Goal: Information Seeking & Learning: Understand process/instructions

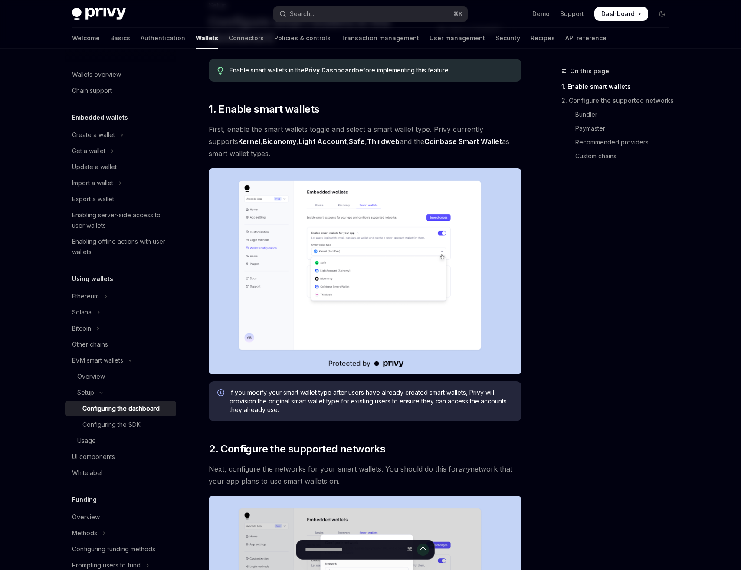
scroll to position [67, 0]
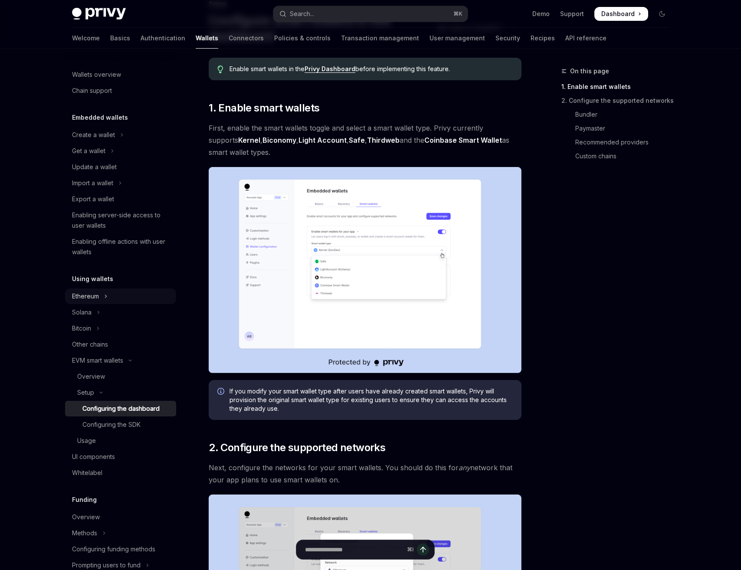
click at [108, 296] on icon "Toggle Ethereum section" at bounding box center [105, 296] width 3 height 10
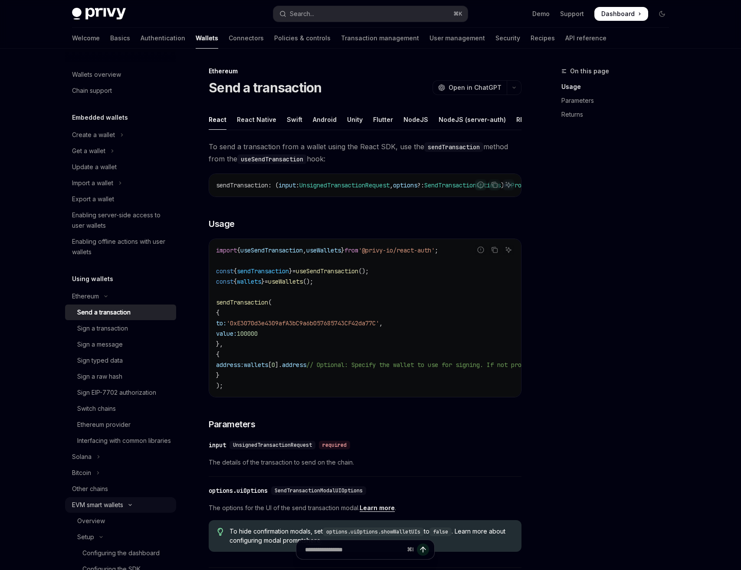
click at [114, 510] on div "EVM smart wallets" at bounding box center [97, 505] width 51 height 10
click at [113, 510] on div "EVM smart wallets" at bounding box center [97, 505] width 51 height 10
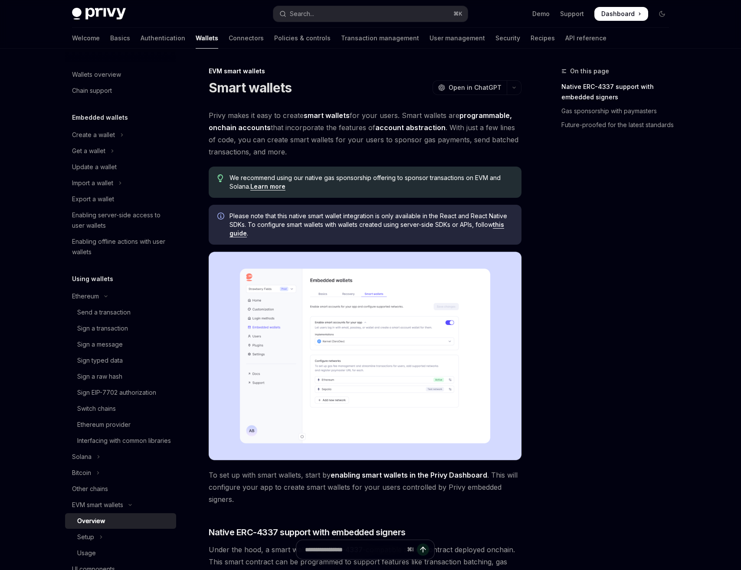
scroll to position [87, 0]
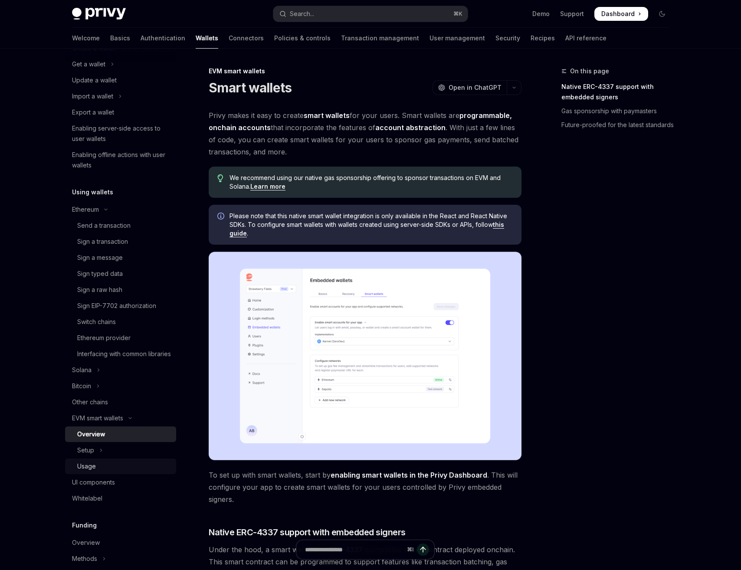
click at [93, 472] on div "Usage" at bounding box center [86, 466] width 19 height 10
type textarea "*"
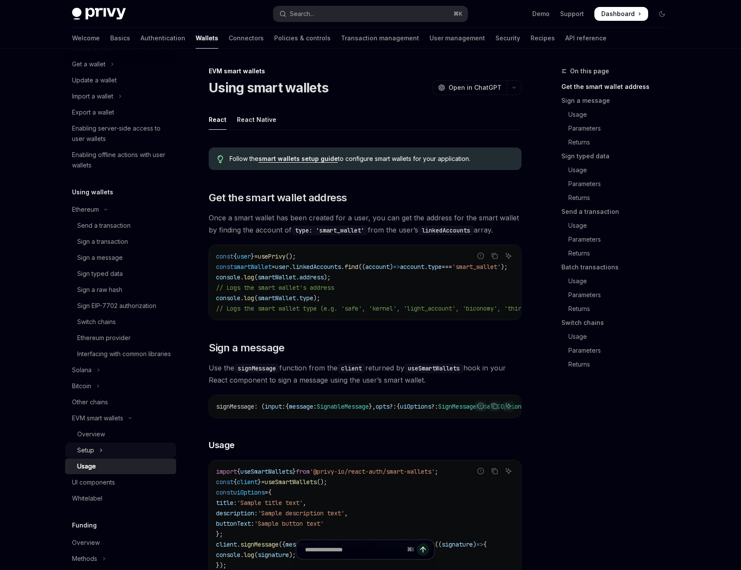
click at [92, 456] on div "Setup" at bounding box center [85, 450] width 17 height 10
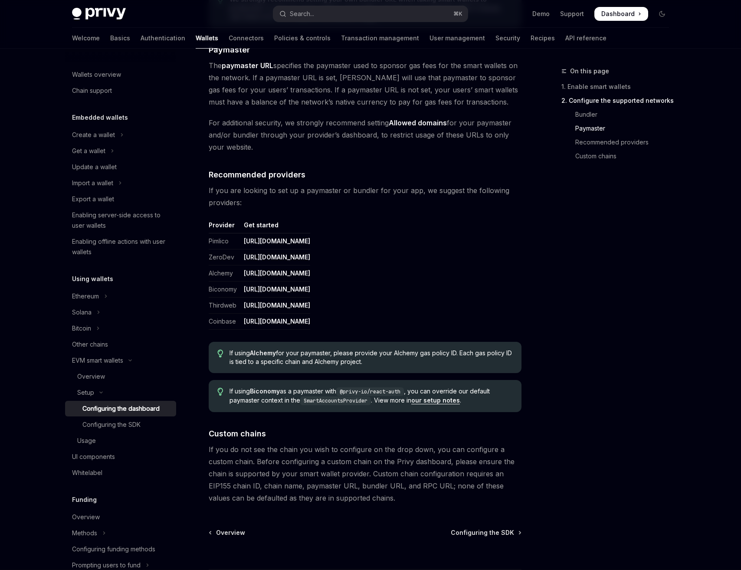
scroll to position [916, 0]
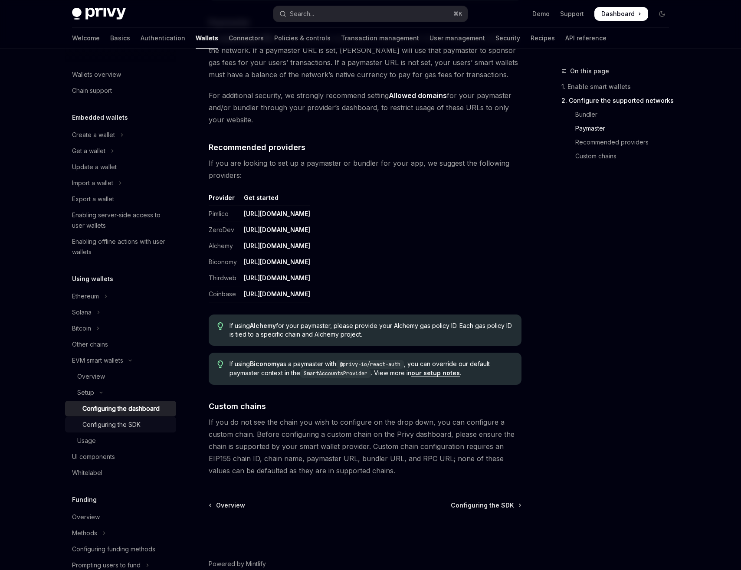
click at [90, 420] on div "Configuring the SDK" at bounding box center [111, 425] width 58 height 10
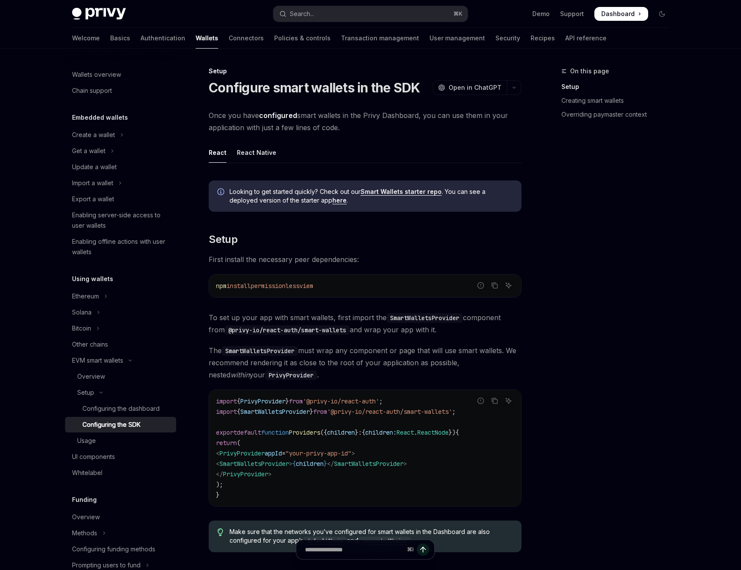
drag, startPoint x: 238, startPoint y: 466, endPoint x: 246, endPoint y: 464, distance: 8.4
click at [246, 466] on span "< SmartWalletsProvider > { children } </ SmartWalletsProvider >" at bounding box center [311, 464] width 191 height 8
click at [295, 413] on span "SmartWalletsProvider" at bounding box center [274, 412] width 69 height 8
drag, startPoint x: 217, startPoint y: 413, endPoint x: 484, endPoint y: 417, distance: 266.4
click at [484, 417] on code "import { PrivyProvider } from '@privy-io/react-auth' ; import { SmartWalletsPro…" at bounding box center [365, 448] width 298 height 104
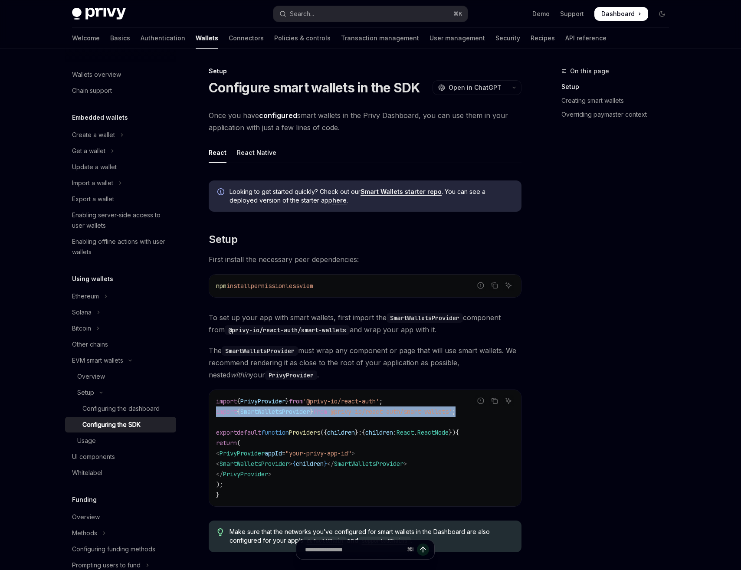
copy span "import { SmartWalletsProvider } from '@privy-io/react-auth/smart-wallets' ;"
drag, startPoint x: 237, startPoint y: 464, endPoint x: 318, endPoint y: 466, distance: 80.7
click at [318, 466] on span "< SmartWalletsProvider > { children } </ SmartWalletsProvider >" at bounding box center [311, 464] width 191 height 8
copy span "< SmartWalletsProvider >"
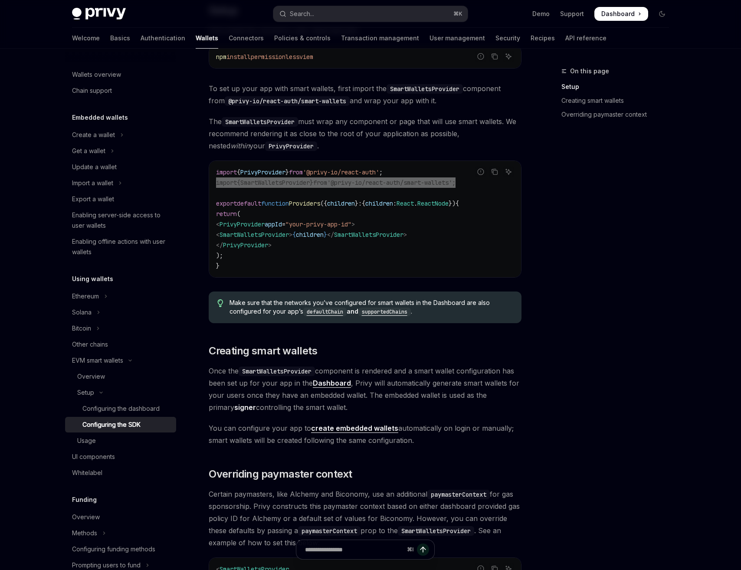
scroll to position [292, 0]
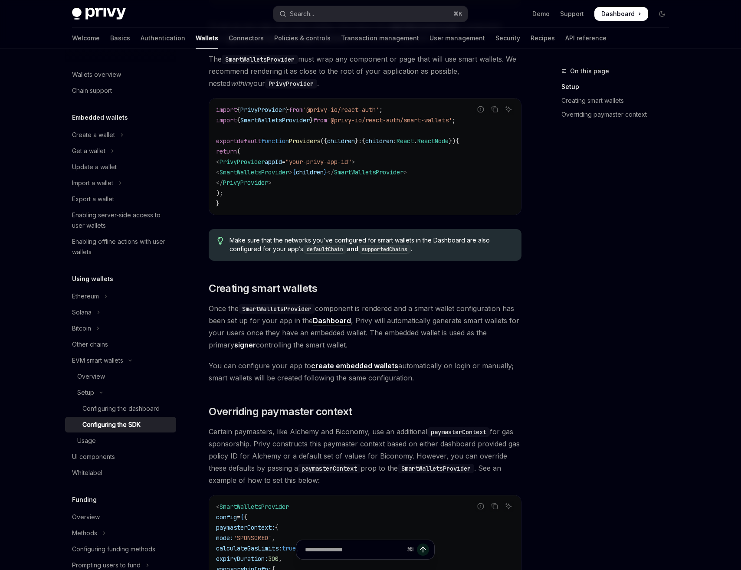
click at [380, 400] on div "Looking to get started quickly? Check out our Smart Wallets starter repo . You …" at bounding box center [365, 295] width 313 height 827
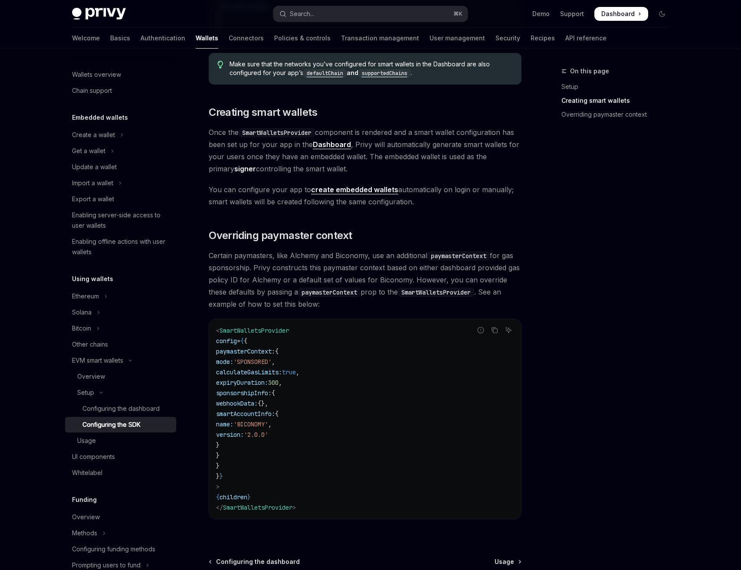
scroll to position [370, 0]
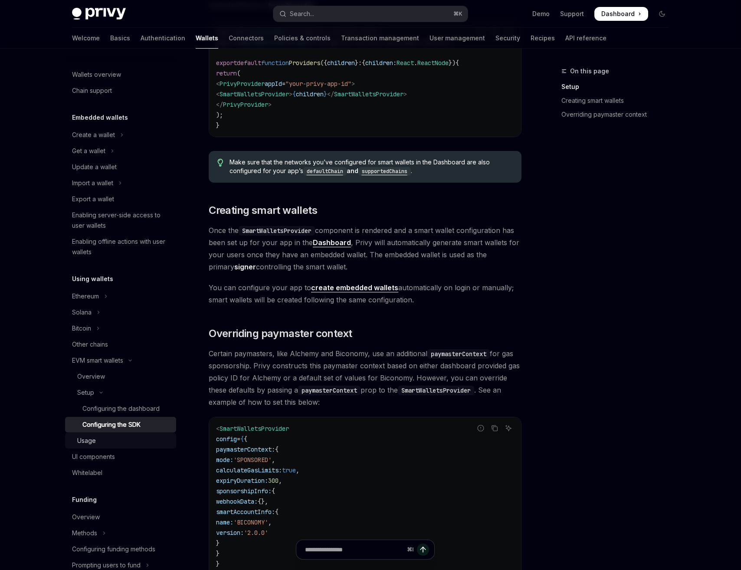
click at [93, 440] on div "Usage" at bounding box center [86, 441] width 19 height 10
type textarea "*"
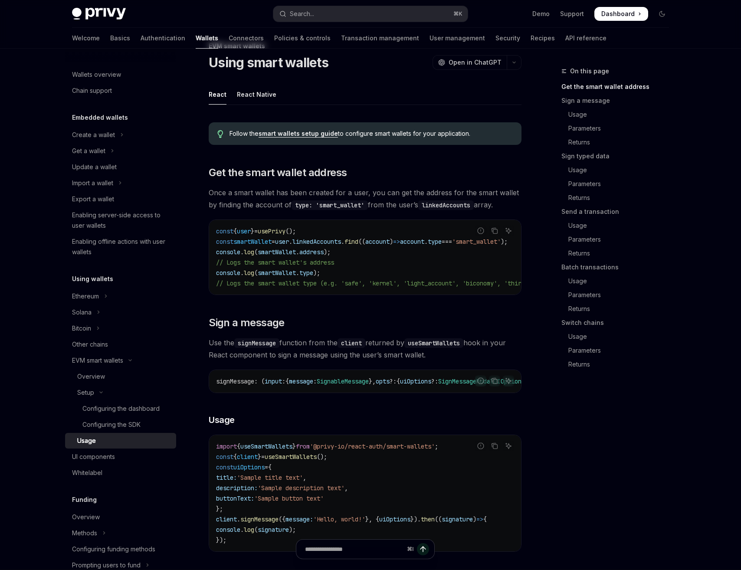
scroll to position [21, 0]
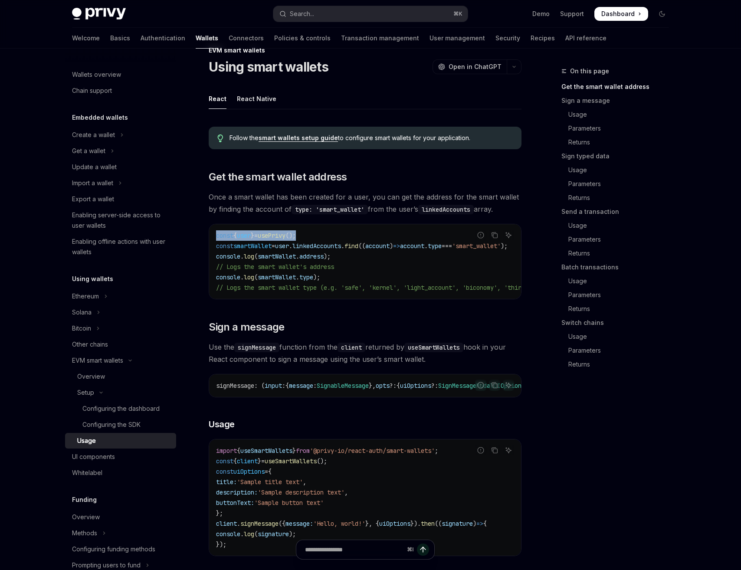
drag, startPoint x: 218, startPoint y: 235, endPoint x: 331, endPoint y: 234, distance: 113.7
click at [331, 234] on code "const { user } = usePrivy (); const smartWallet = user . linkedAccounts . find …" at bounding box center [433, 261] width 434 height 62
copy span "const { user } = usePrivy ();"
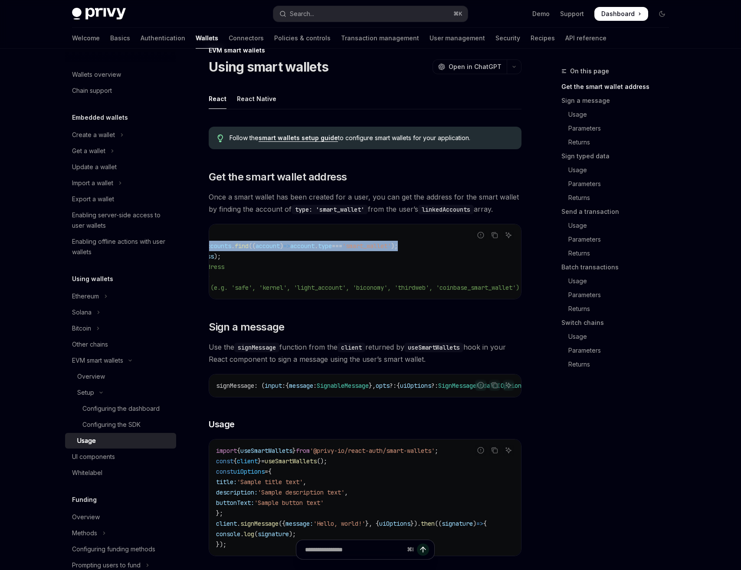
scroll to position [0, 150]
drag, startPoint x: 289, startPoint y: 247, endPoint x: 423, endPoint y: 247, distance: 134.9
click at [423, 247] on code "const { user } = usePrivy (); const smartWallet = user . linkedAccounts . find …" at bounding box center [304, 261] width 434 height 62
copy span "user . linkedAccounts . find (( account ) => account . type === 'smart_wallet' …"
click at [344, 270] on code "const { user } = usePrivy (); const smartWallet = user . linkedAccounts . find …" at bounding box center [304, 261] width 434 height 62
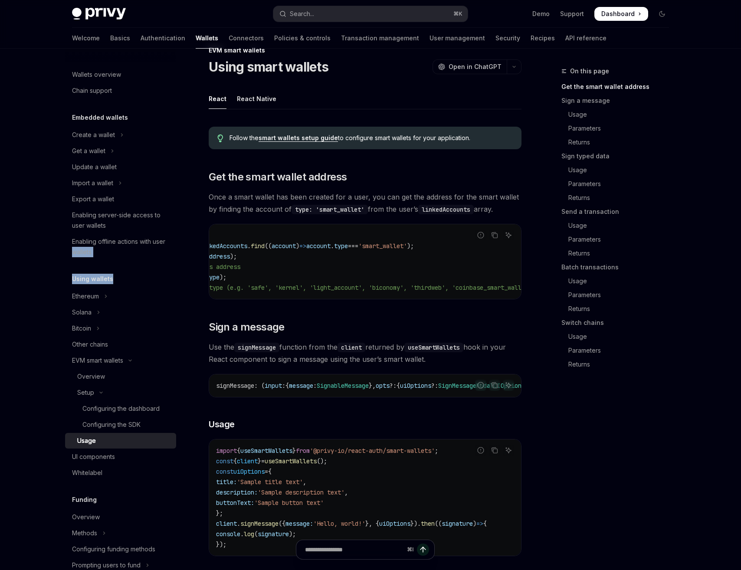
scroll to position [0, 0]
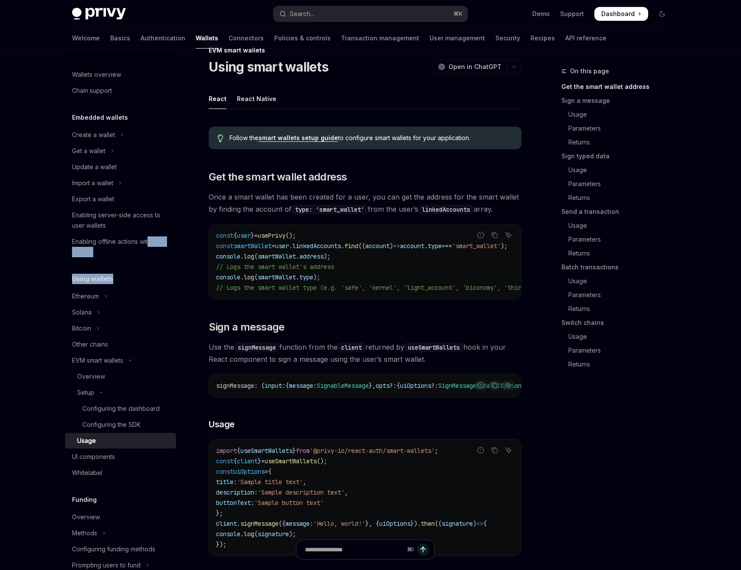
drag, startPoint x: 353, startPoint y: 250, endPoint x: 225, endPoint y: 254, distance: 128.0
click at [209, 241] on div "const { user } = usePrivy (); const smartWallet = user . linkedAccounts . find …" at bounding box center [365, 261] width 312 height 75
click at [344, 277] on code "const { user } = usePrivy (); const smartWallet = user . linkedAccounts . find …" at bounding box center [433, 261] width 434 height 62
click at [384, 287] on span "// Logs the smart wallet type (e.g. 'safe', 'kernel', 'light_account', 'biconom…" at bounding box center [422, 288] width 413 height 8
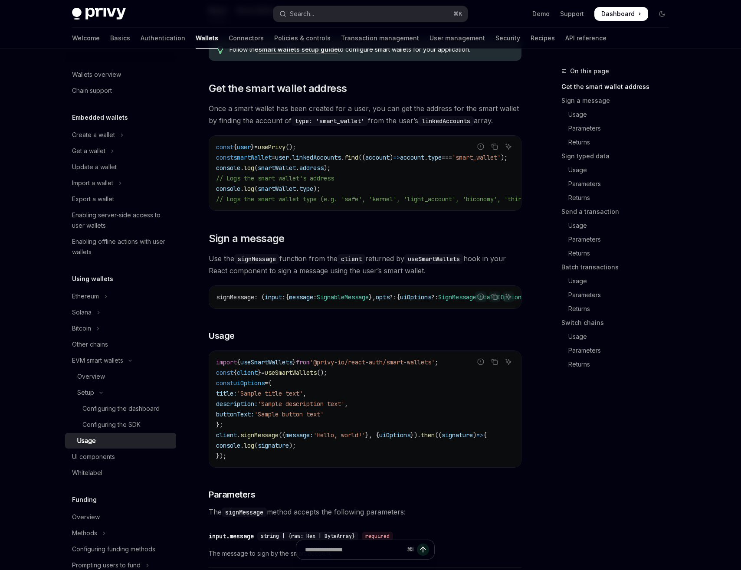
scroll to position [139, 0]
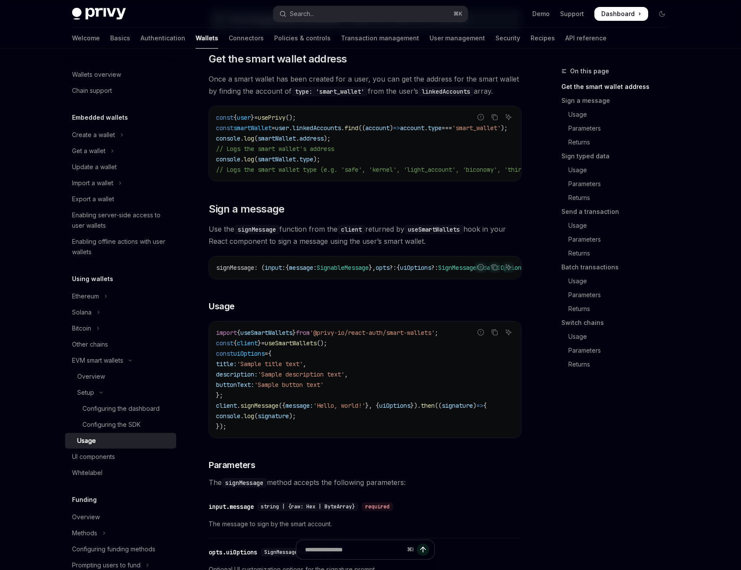
click at [276, 345] on span "useSmartWallets" at bounding box center [291, 343] width 52 height 8
drag, startPoint x: 217, startPoint y: 345, endPoint x: 353, endPoint y: 342, distance: 135.4
click at [351, 344] on code "import { useSmartWallets } from '@privy-io/react-auth/smart-wallets' ; const { …" at bounding box center [365, 380] width 298 height 104
copy span "const { client } = useSmartWallets ();"
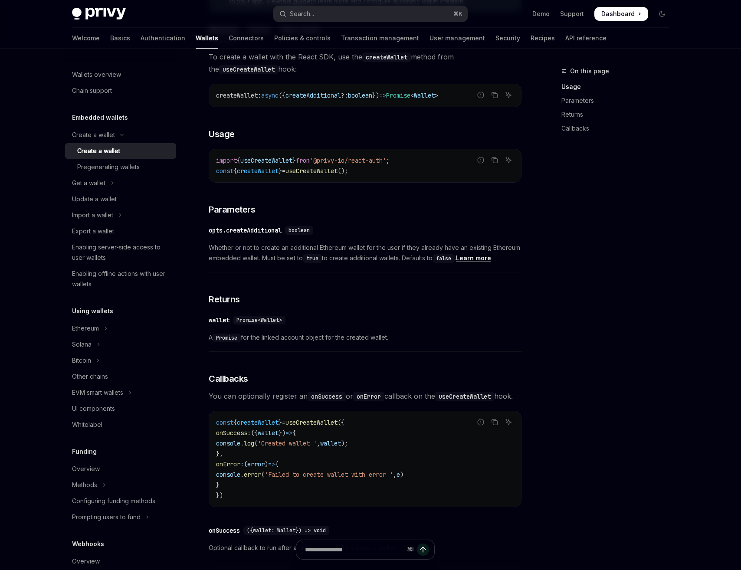
scroll to position [208, 0]
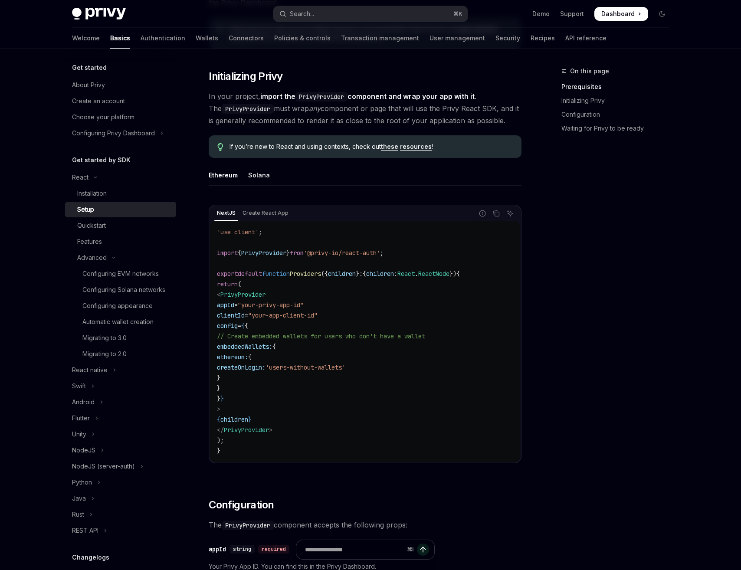
scroll to position [130, 0]
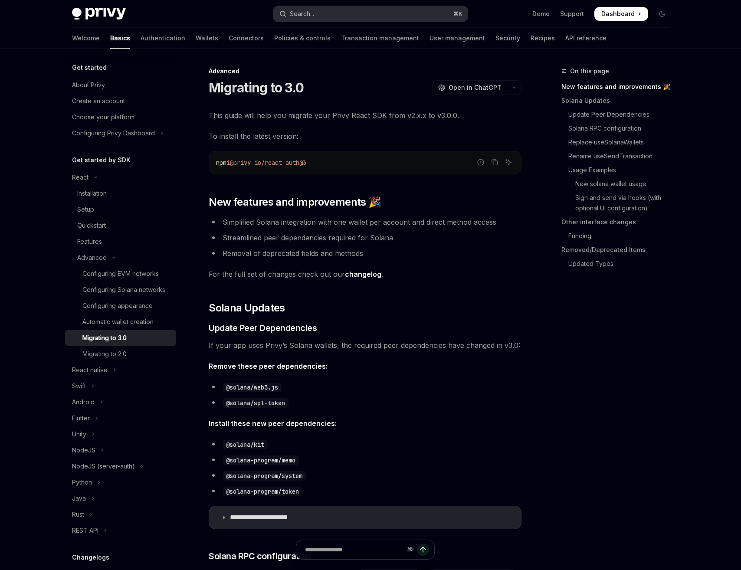
click at [349, 11] on button "Search... ⌘ K" at bounding box center [370, 14] width 194 height 16
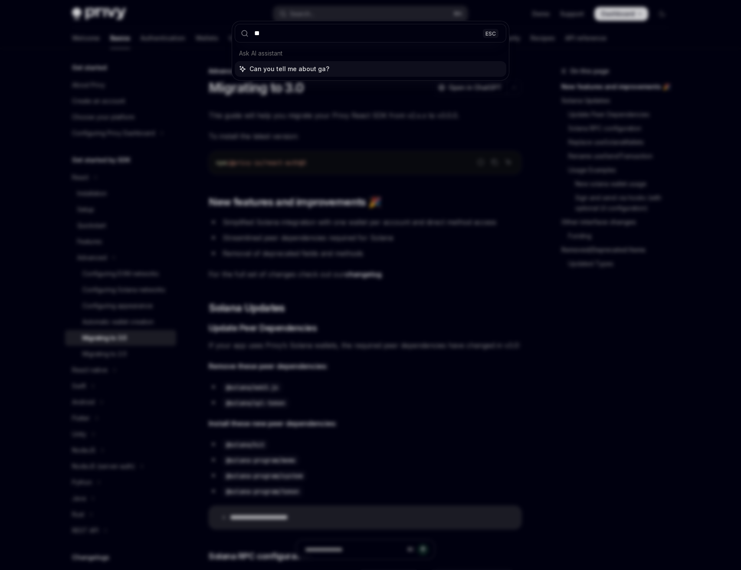
type input "***"
